Goal: Task Accomplishment & Management: Manage account settings

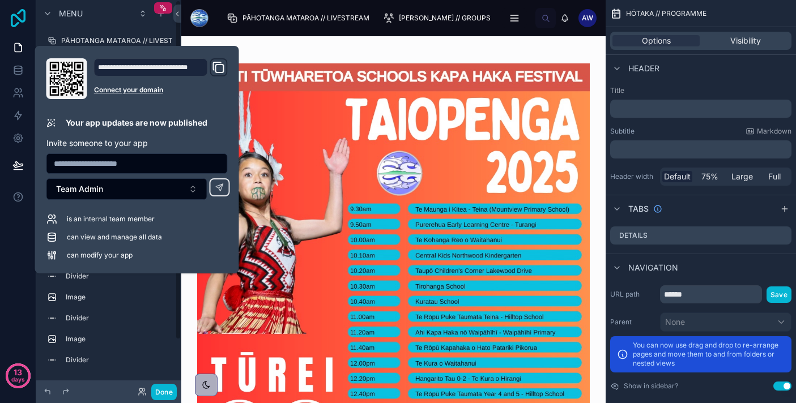
click at [19, 19] on icon at bounding box center [18, 18] width 15 height 18
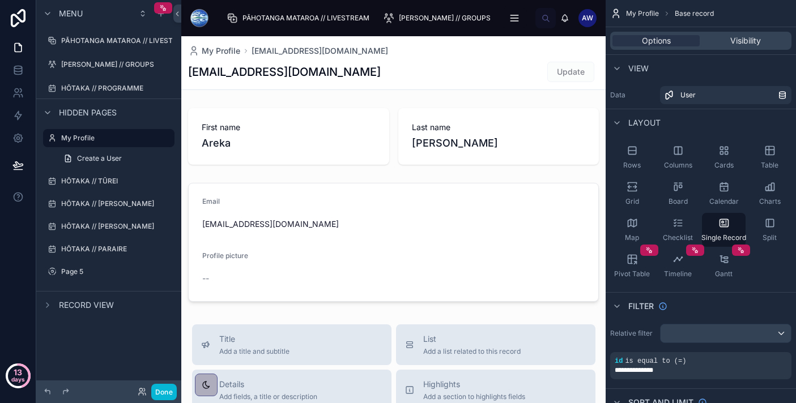
click at [20, 377] on p "days" at bounding box center [18, 379] width 14 height 16
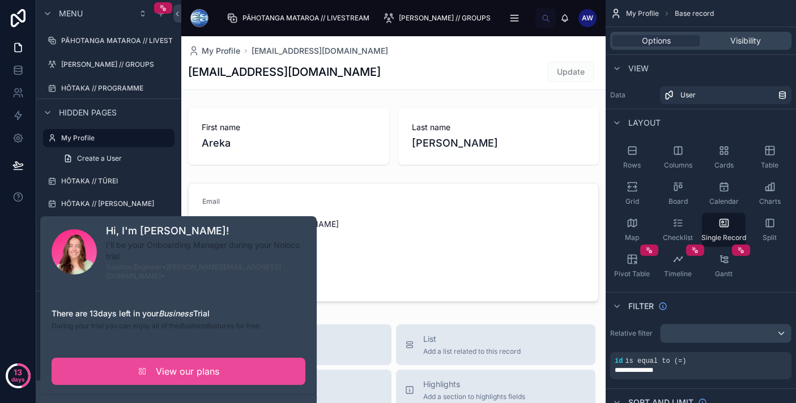
click at [14, 337] on div "13 days" at bounding box center [18, 201] width 36 height 403
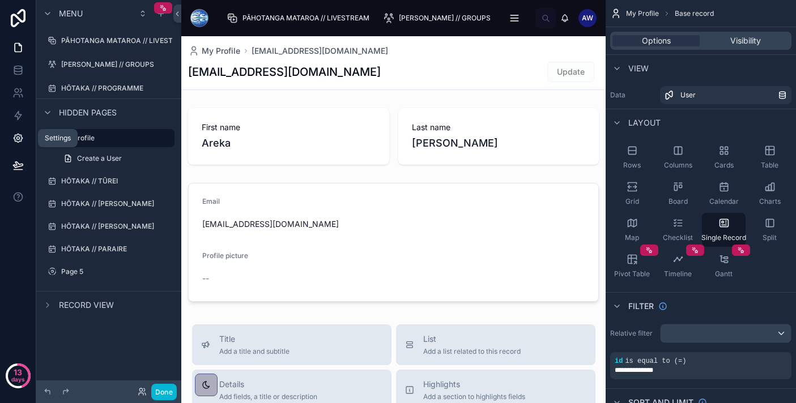
click at [19, 139] on icon at bounding box center [17, 138] width 11 height 11
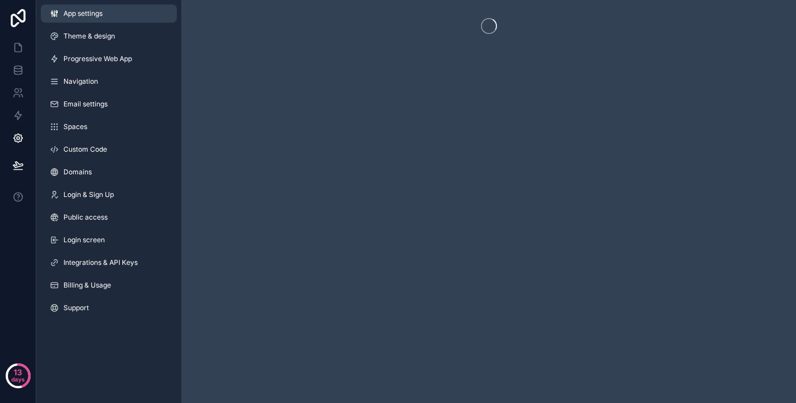
click at [104, 12] on link "App settings" at bounding box center [109, 14] width 136 height 18
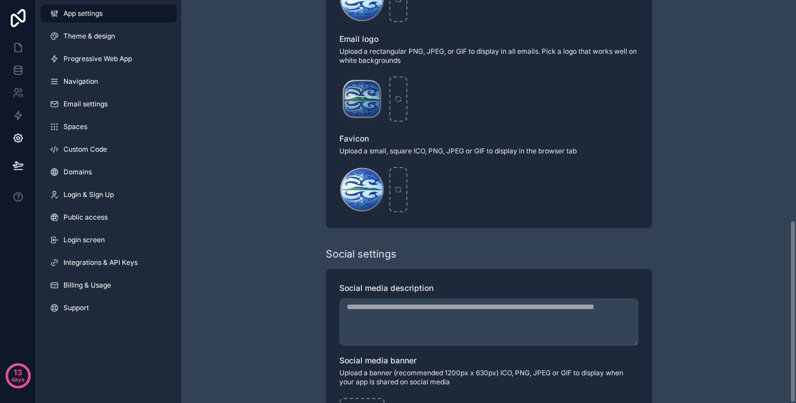
scroll to position [485, 0]
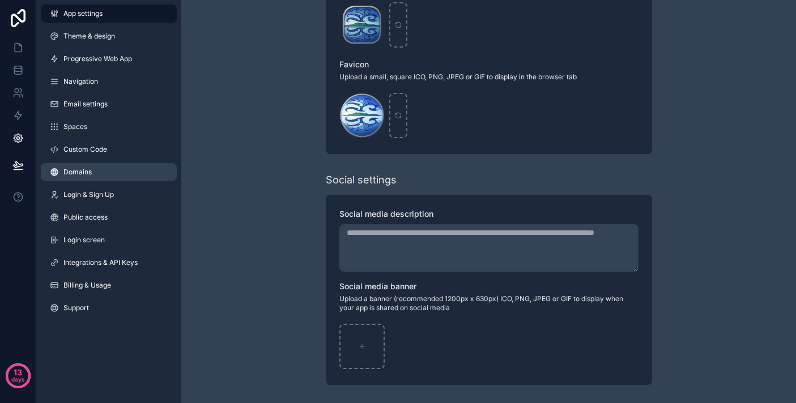
click at [104, 169] on link "Domains" at bounding box center [109, 172] width 136 height 18
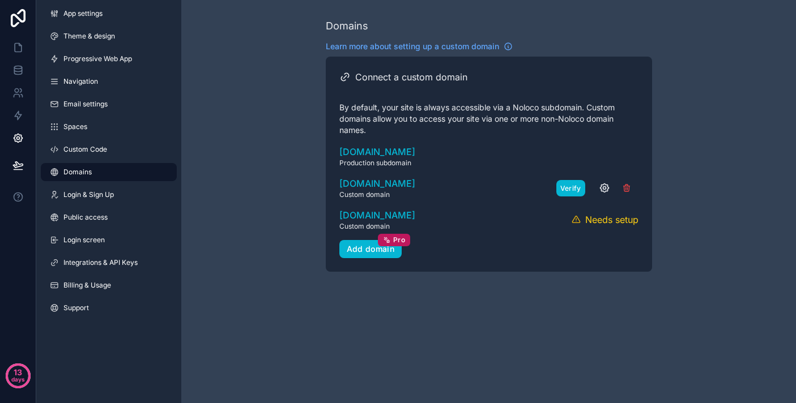
click at [562, 192] on button "Verify" at bounding box center [570, 188] width 29 height 16
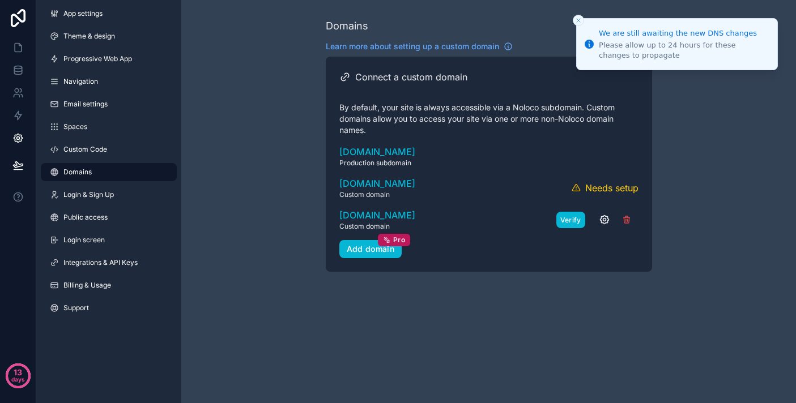
click at [575, 217] on button "Verify" at bounding box center [570, 220] width 29 height 16
